Goal: Information Seeking & Learning: Understand process/instructions

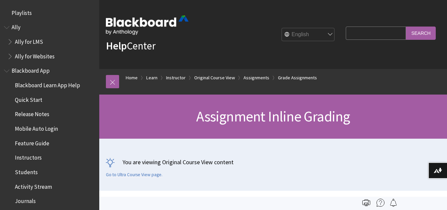
scroll to position [936, 0]
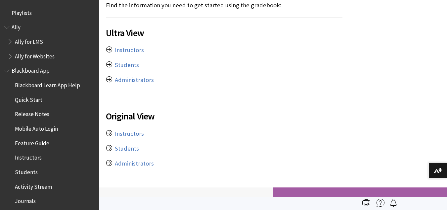
scroll to position [199, 0]
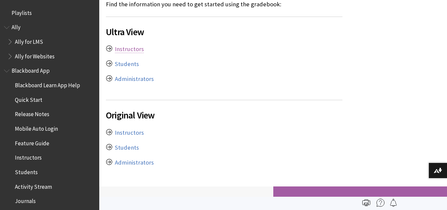
click at [128, 50] on link "Instructors" at bounding box center [129, 49] width 29 height 8
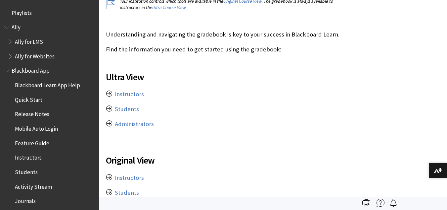
scroll to position [153, 0]
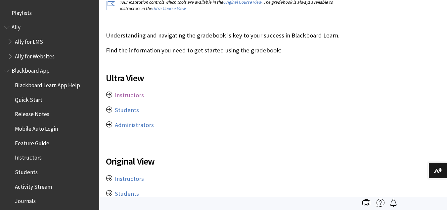
click at [122, 97] on link "Instructors" at bounding box center [129, 95] width 29 height 8
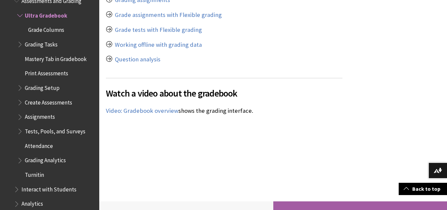
scroll to position [4189, 0]
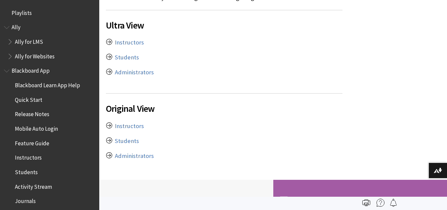
scroll to position [207, 0]
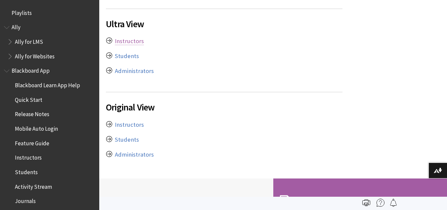
click at [131, 42] on link "Instructors" at bounding box center [129, 41] width 29 height 8
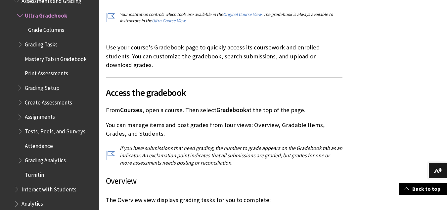
scroll to position [200, 0]
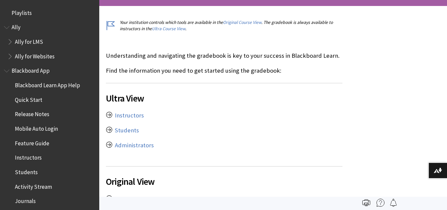
scroll to position [153, 0]
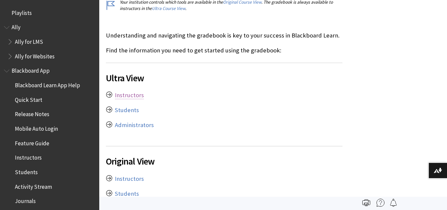
click at [130, 94] on link "Instructors" at bounding box center [129, 95] width 29 height 8
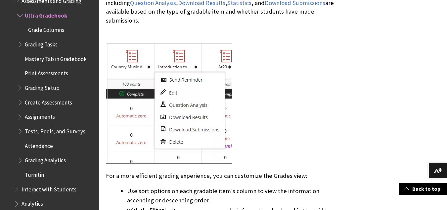
scroll to position [1363, 0]
